Goal: Information Seeking & Learning: Find specific fact

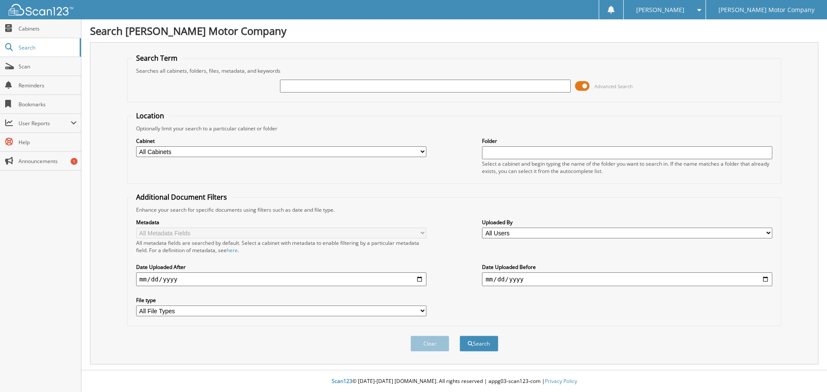
click at [311, 84] on input "text" at bounding box center [425, 86] width 290 height 13
type input "e55261"
click at [460, 336] on button "Search" at bounding box center [479, 344] width 39 height 16
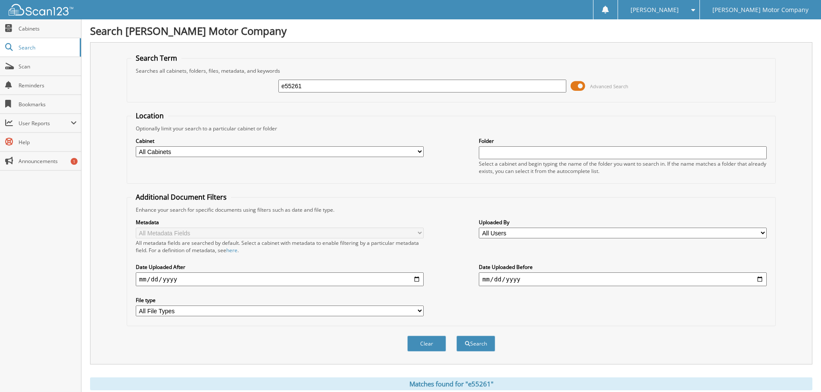
click at [382, 89] on input "e55261" at bounding box center [422, 86] width 288 height 13
click at [578, 88] on span at bounding box center [577, 86] width 15 height 13
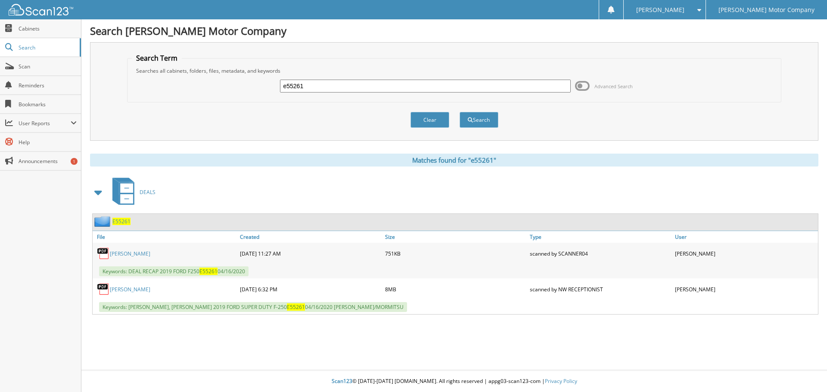
click at [135, 289] on link "[PERSON_NAME]" at bounding box center [130, 289] width 40 height 7
click at [324, 80] on input "e55261" at bounding box center [425, 86] width 290 height 13
drag, startPoint x: 321, startPoint y: 87, endPoint x: 217, endPoint y: 96, distance: 104.6
click at [220, 93] on div "e55261 Advanced Search" at bounding box center [454, 86] width 645 height 23
type input "296324"
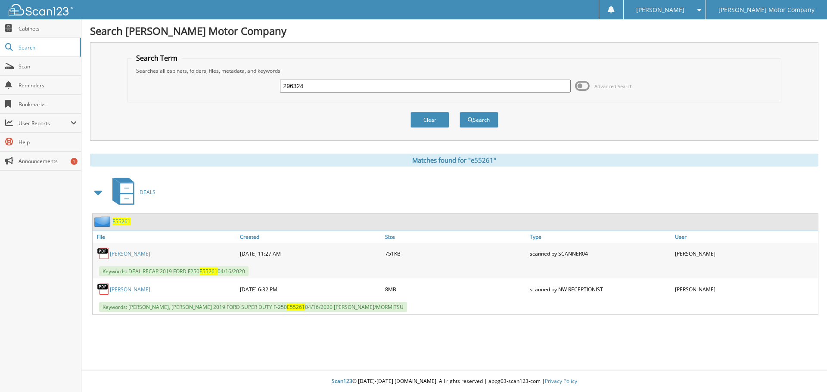
click at [460, 112] on button "Search" at bounding box center [479, 120] width 39 height 16
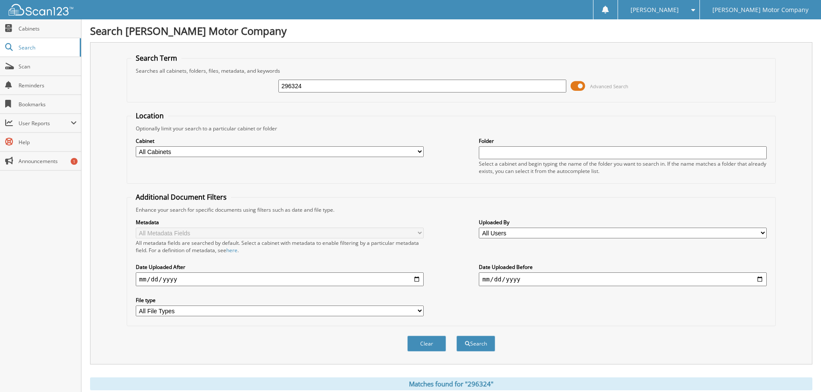
click at [573, 90] on span at bounding box center [577, 86] width 15 height 13
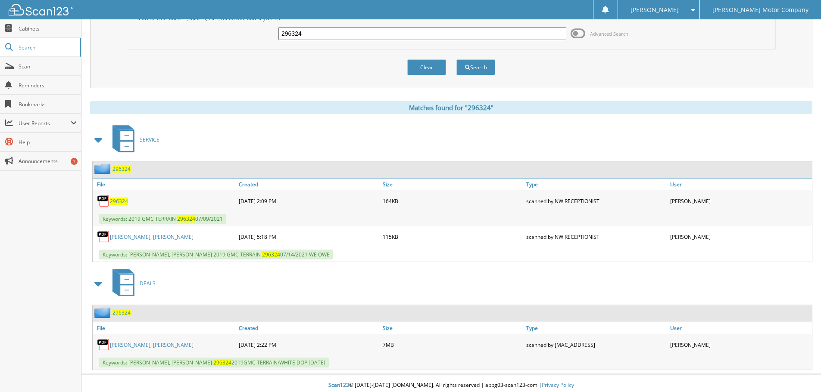
scroll to position [56, 0]
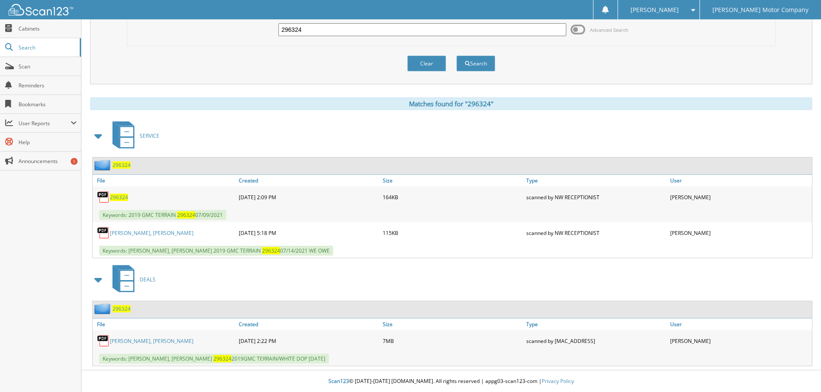
click at [146, 342] on link "MORIMITSU, LACEY DAIN" at bounding box center [152, 341] width 84 height 7
drag, startPoint x: 319, startPoint y: 32, endPoint x: 245, endPoint y: 36, distance: 74.6
click at [246, 34] on div "296324 Advanced Search" at bounding box center [450, 29] width 639 height 23
type input "176100"
click at [471, 69] on button "Search" at bounding box center [475, 64] width 39 height 16
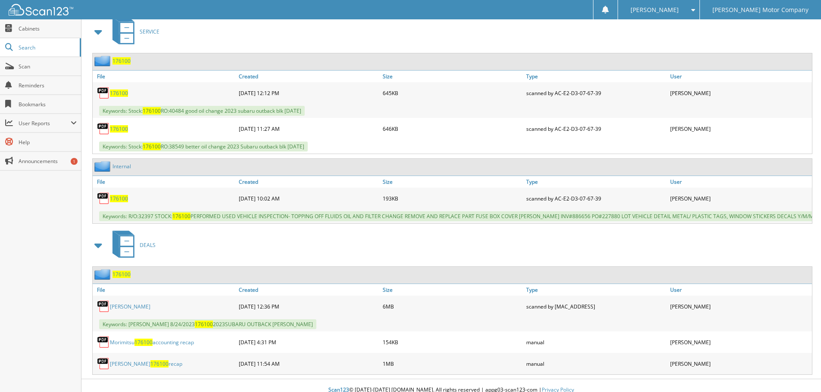
scroll to position [400, 0]
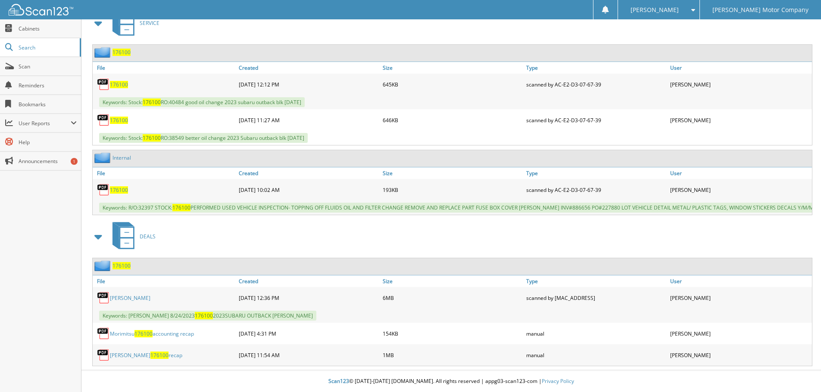
click at [146, 299] on link "LACEY DAIN MORIMITSU" at bounding box center [130, 298] width 40 height 7
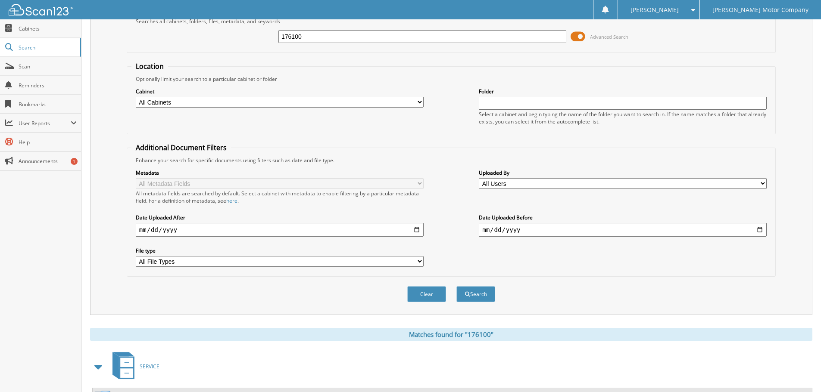
scroll to position [0, 0]
